Goal: Navigation & Orientation: Find specific page/section

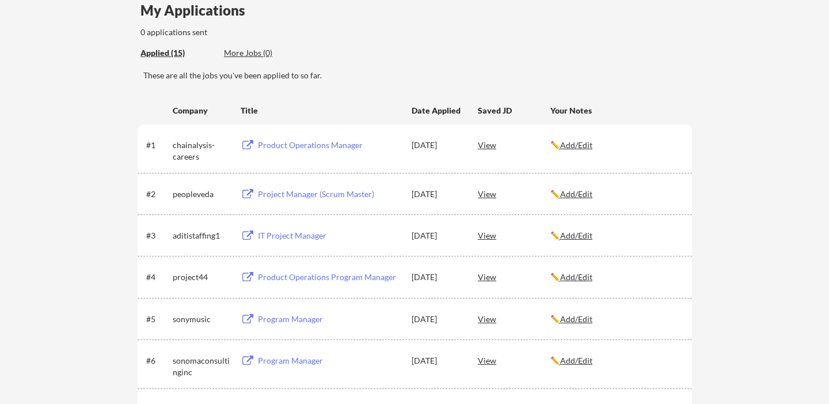
scroll to position [55, 0]
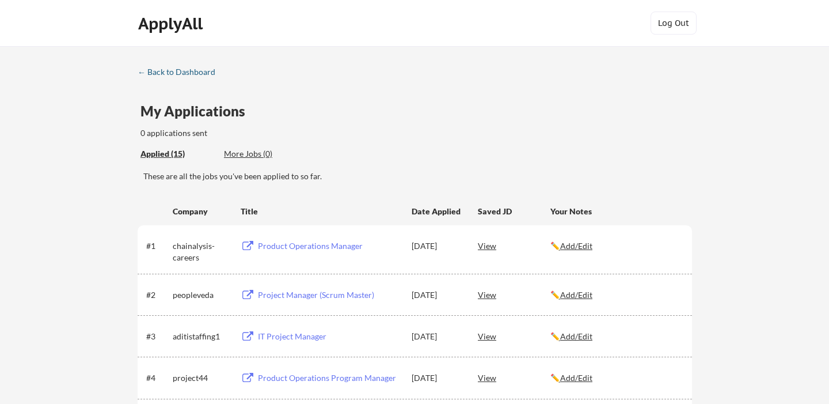
click at [184, 73] on div "← Back to Dashboard" at bounding box center [181, 72] width 86 height 8
